Goal: Task Accomplishment & Management: Complete application form

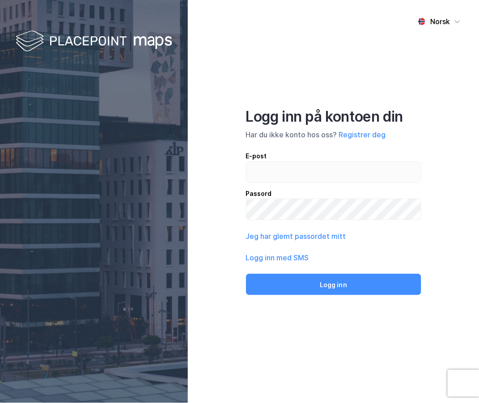
click at [408, 138] on div "Har du ikke konto hos oss? Registrer deg" at bounding box center [334, 134] width 176 height 11
click at [290, 168] on input "email" at bounding box center [333, 172] width 175 height 21
type input "[EMAIL_ADDRESS][PERSON_NAME][DOMAIN_NAME]"
click at [382, 134] on button "Registrer deg" at bounding box center [362, 134] width 47 height 11
